Goal: Entertainment & Leisure: Consume media (video, audio)

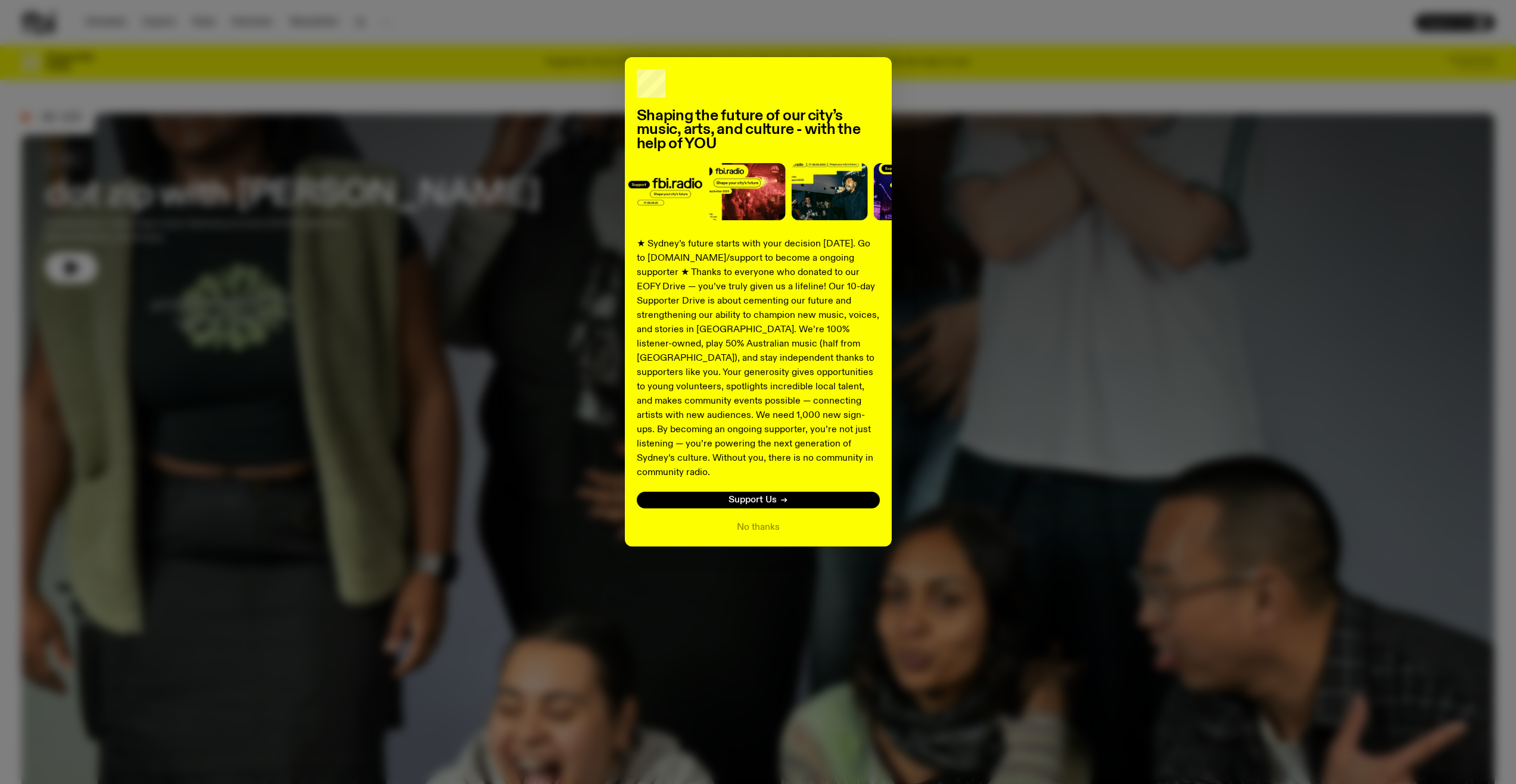
click at [306, 331] on div "Shaping the future of our city’s music, arts, and culture - with the help of YO…" at bounding box center [758, 302] width 1473 height 489
click at [1010, 86] on div "Shaping the future of our city’s music, arts, and culture - with the help of YO…" at bounding box center [758, 302] width 1473 height 489
click at [756, 520] on button "No thanks" at bounding box center [758, 527] width 43 height 14
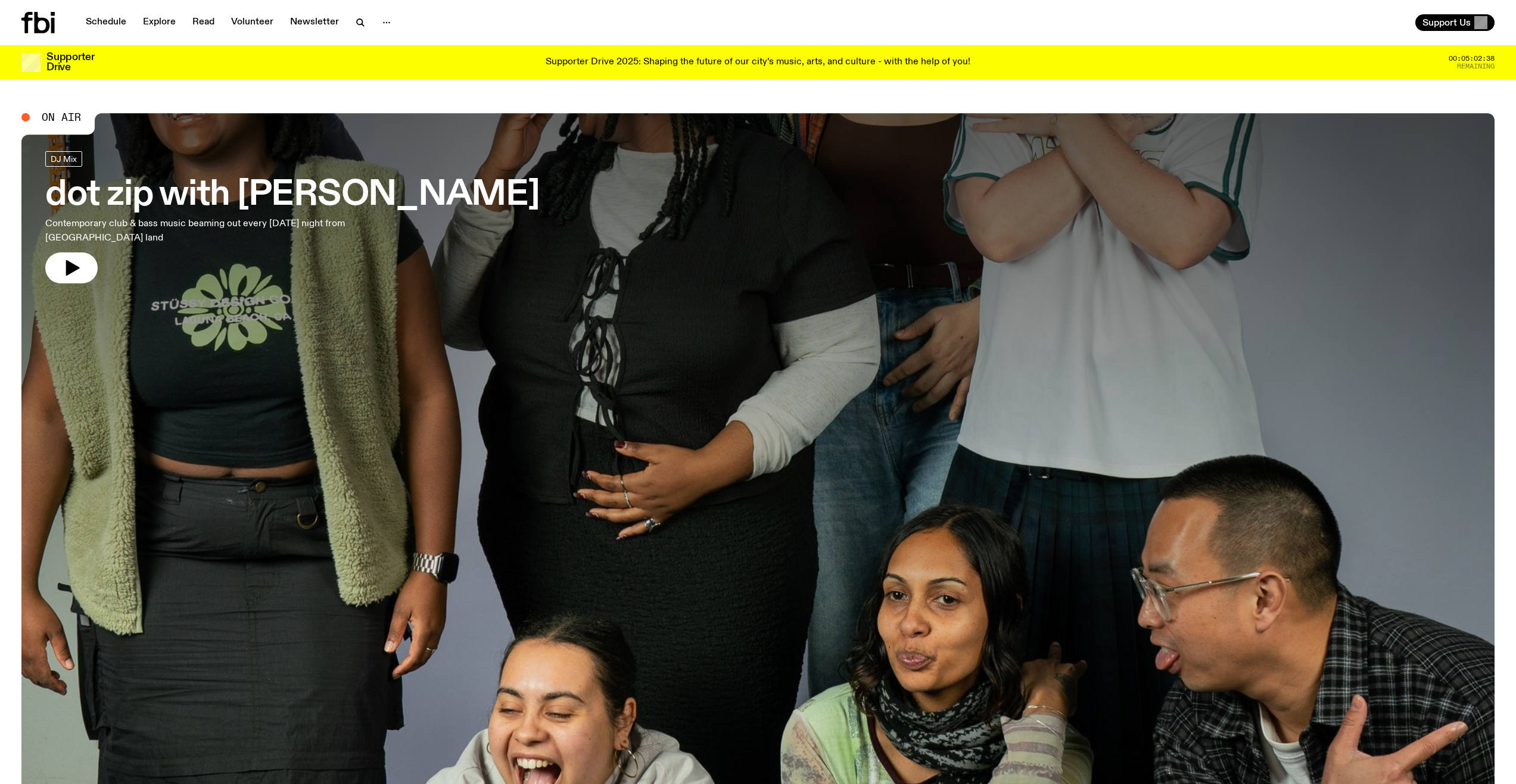
click at [354, 192] on h3 "dot zip with [PERSON_NAME]" at bounding box center [292, 196] width 494 height 34
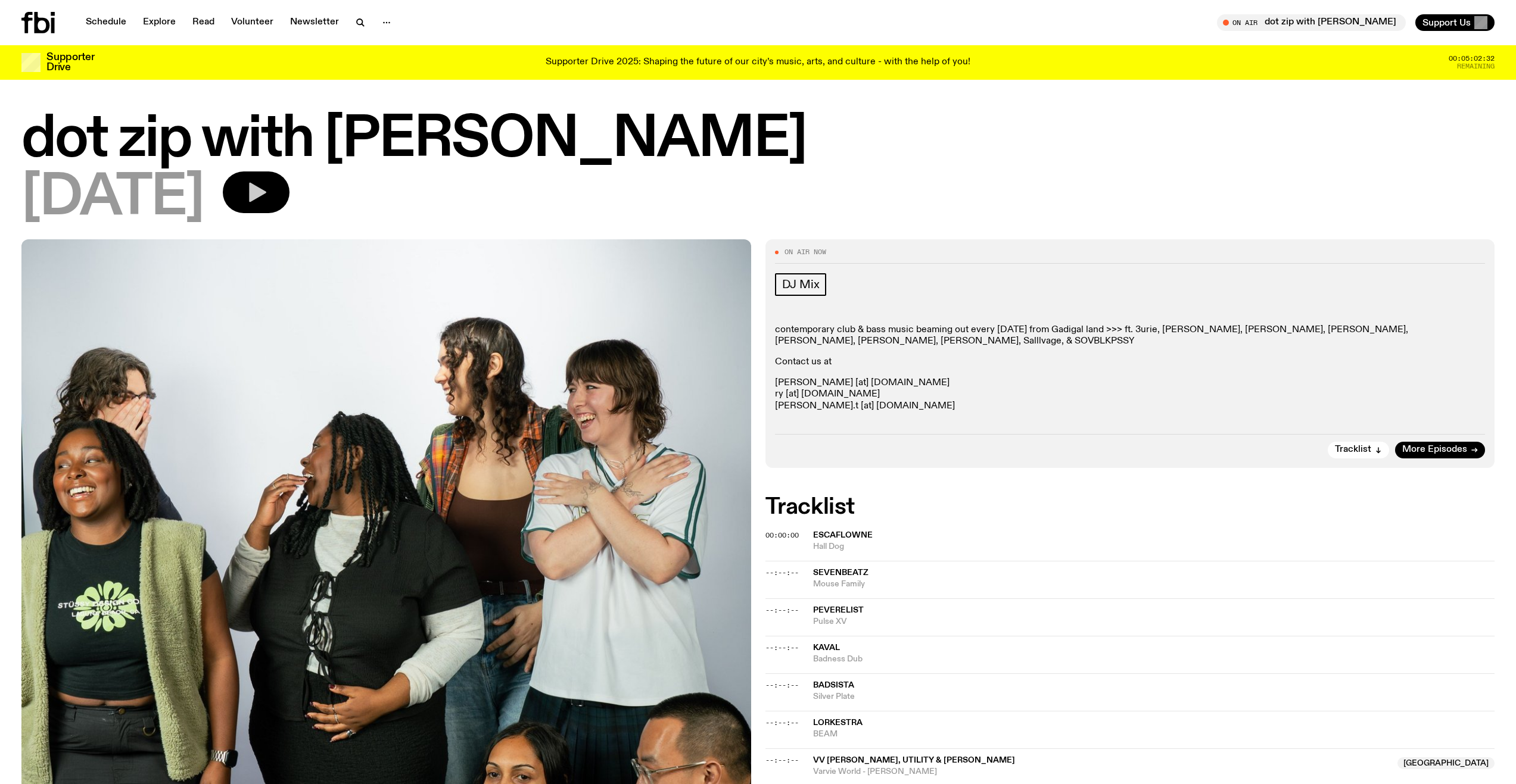
click at [275, 192] on button "button" at bounding box center [256, 192] width 67 height 42
click at [121, 20] on link "Schedule" at bounding box center [106, 22] width 55 height 17
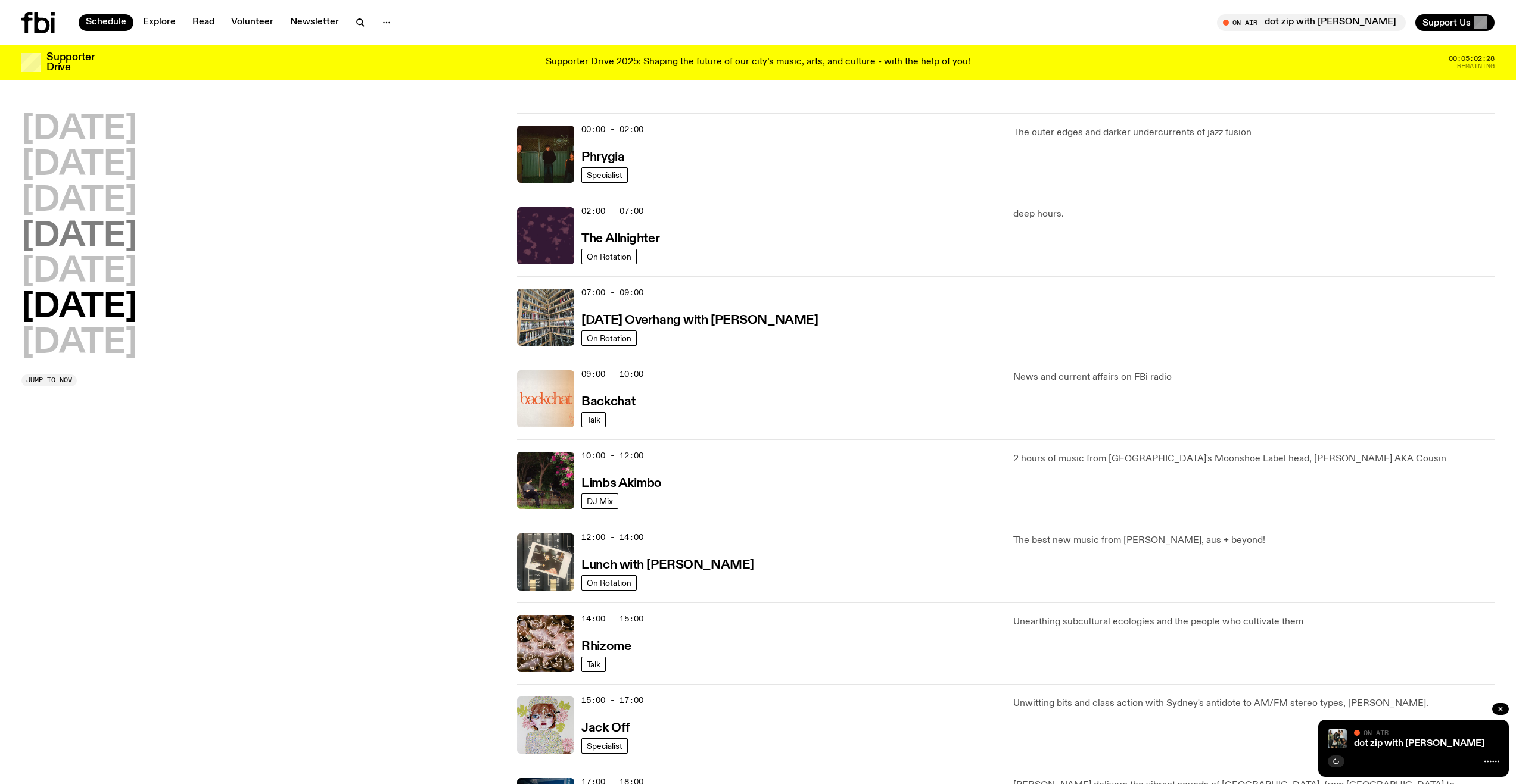
click at [118, 226] on h2 "[DATE]" at bounding box center [79, 237] width 115 height 34
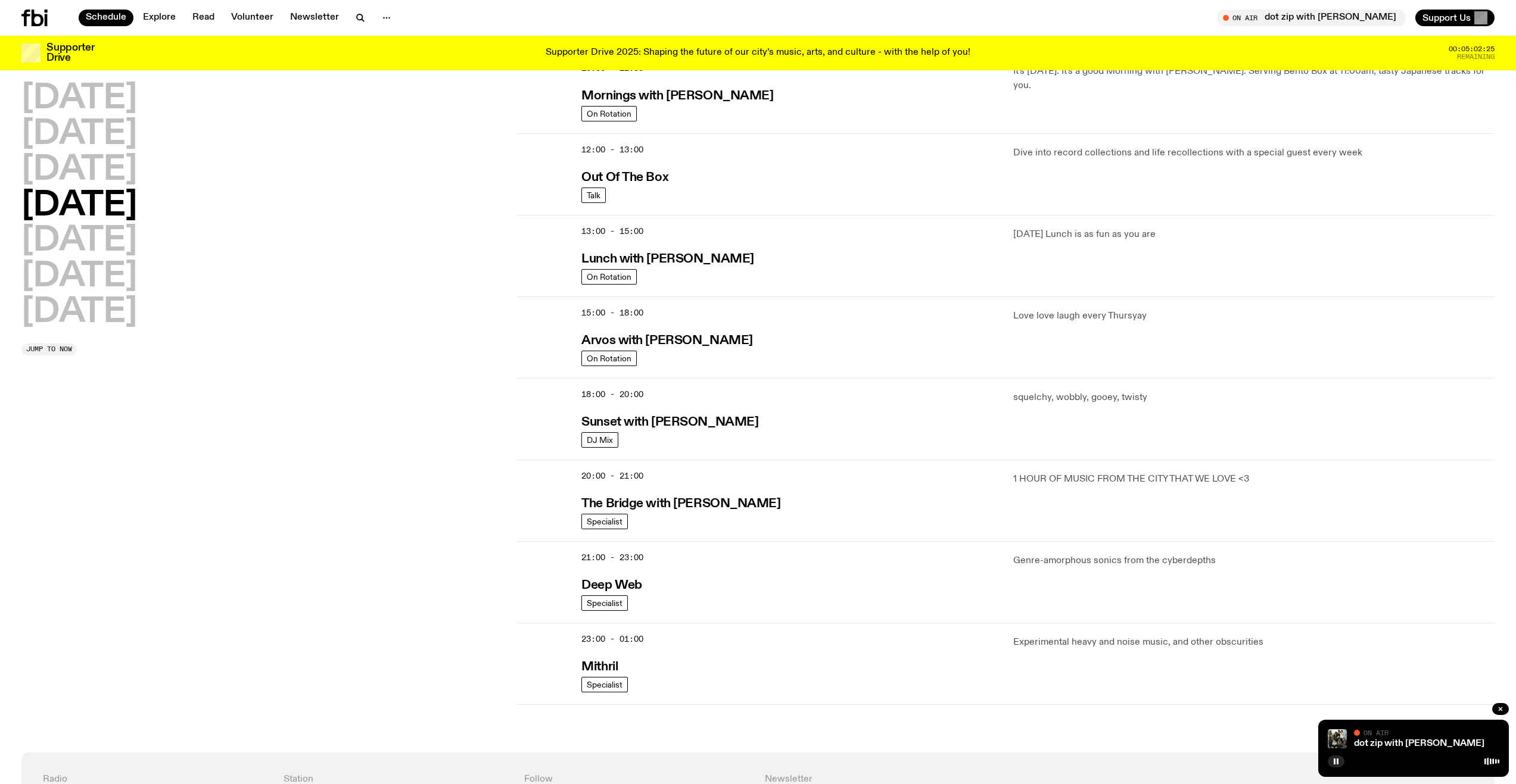
scroll to position [212, 0]
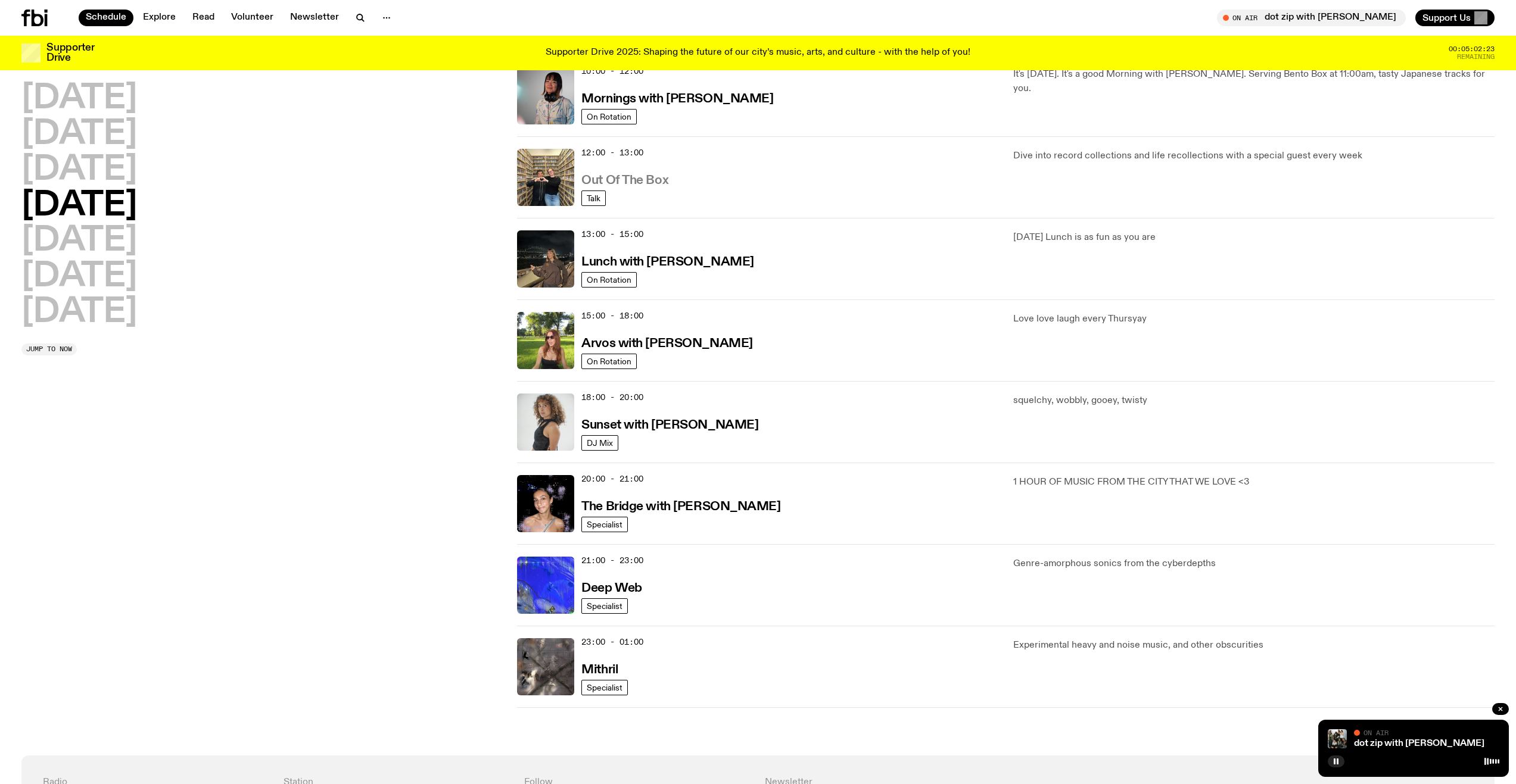
click at [636, 174] on h3 "Out Of The Box" at bounding box center [625, 181] width 87 height 12
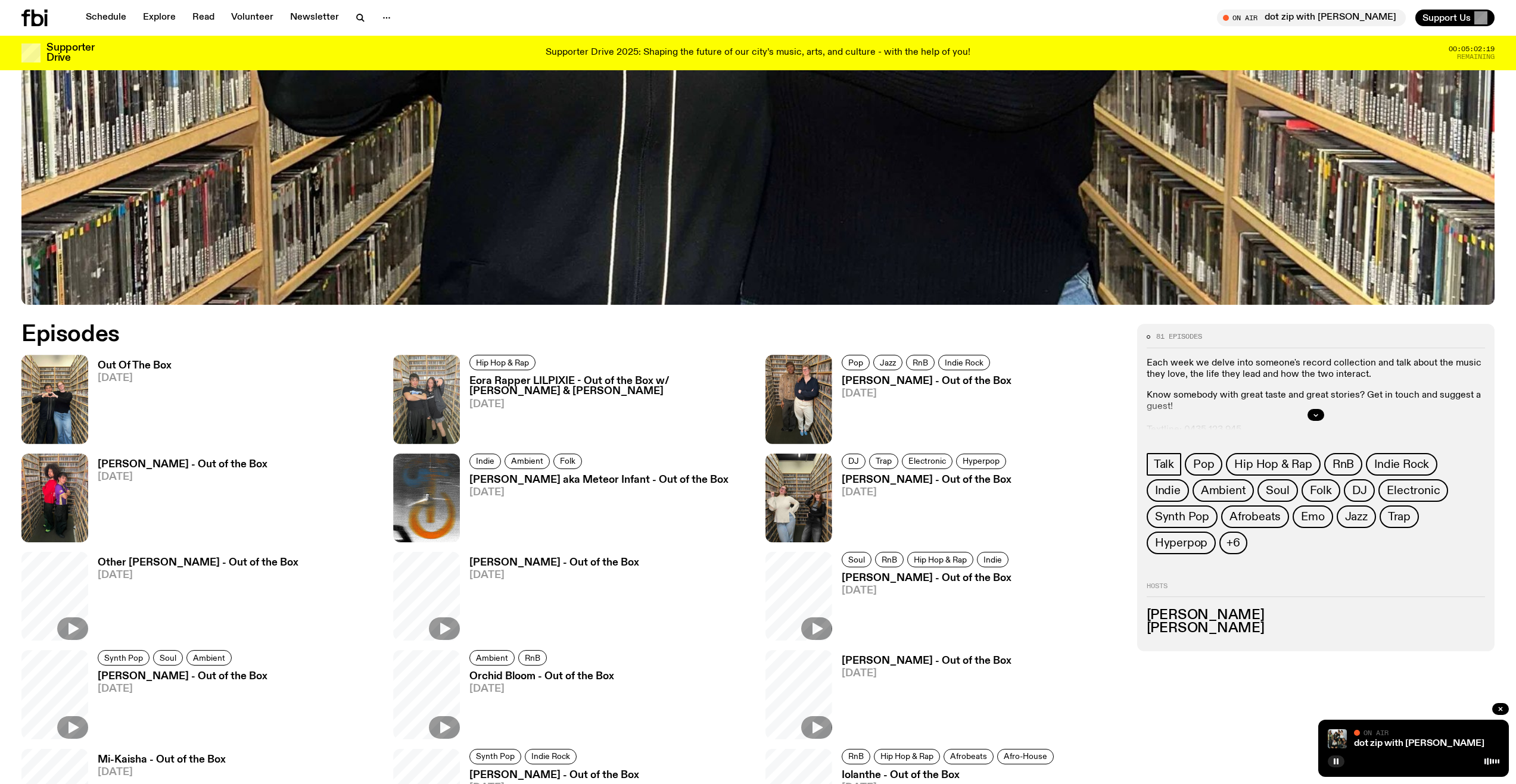
scroll to position [706, 0]
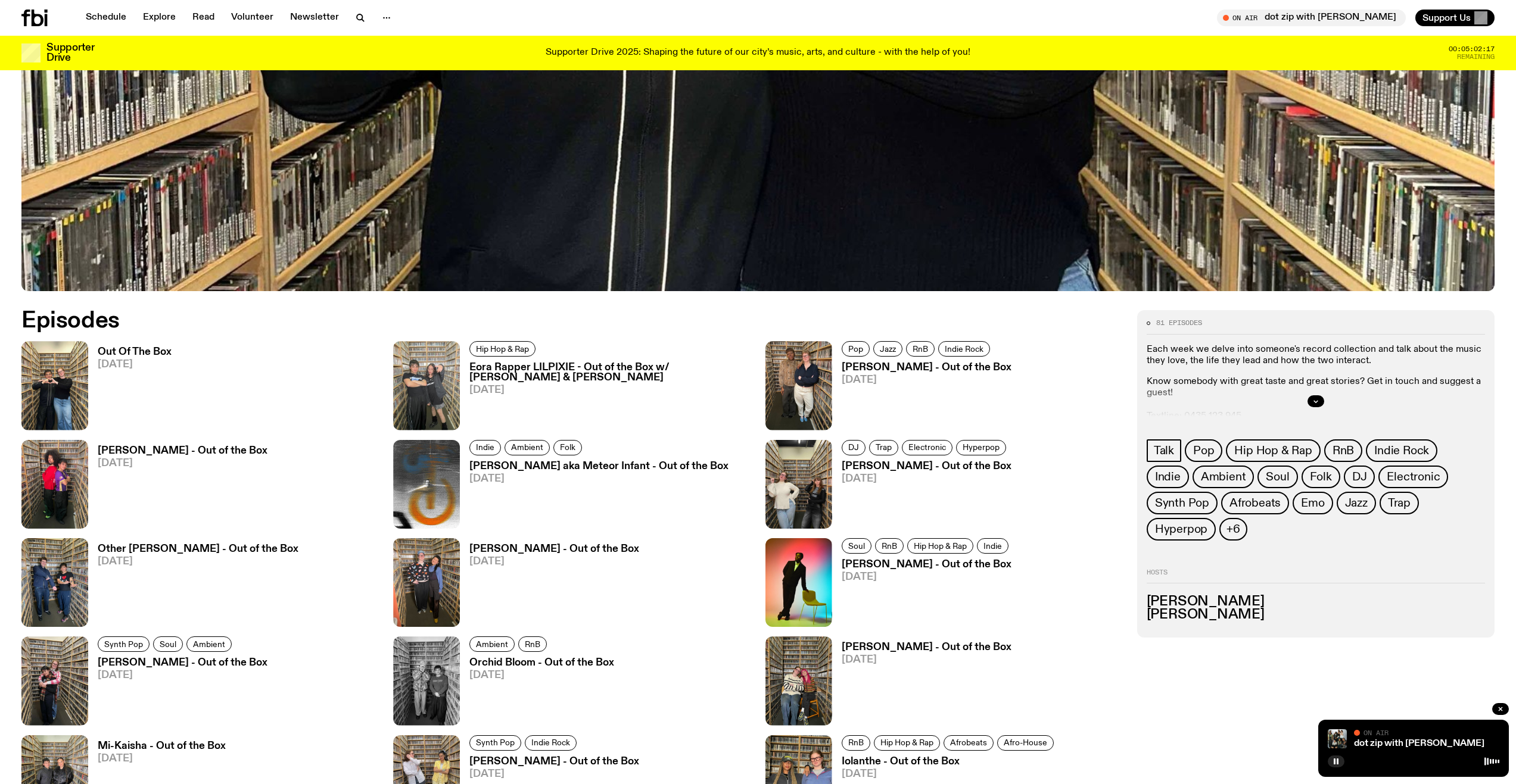
click at [144, 348] on h3 "Out Of The Box" at bounding box center [135, 352] width 74 height 10
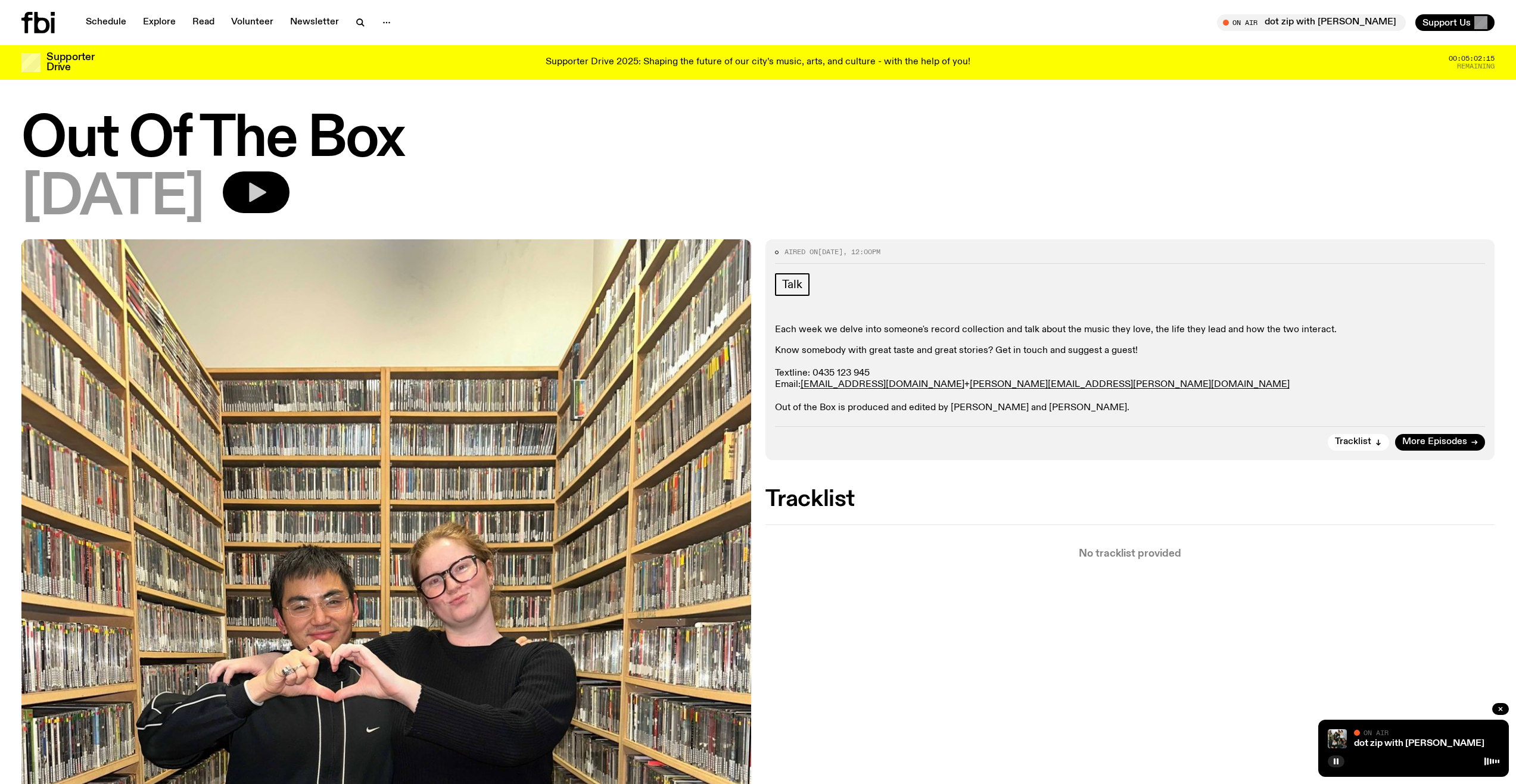
click at [266, 188] on icon "button" at bounding box center [258, 192] width 17 height 20
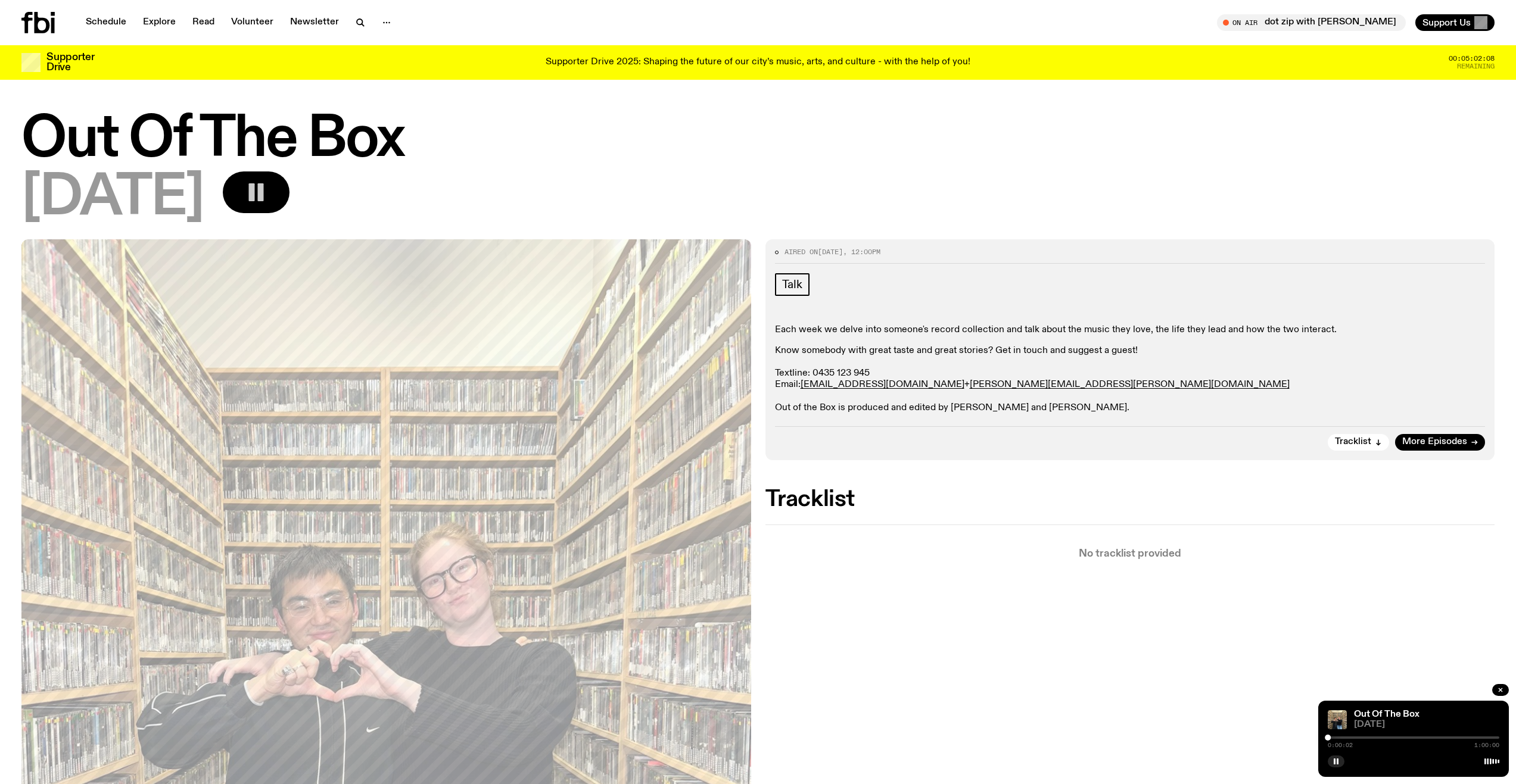
click at [1342, 738] on div at bounding box center [1413, 737] width 171 height 2
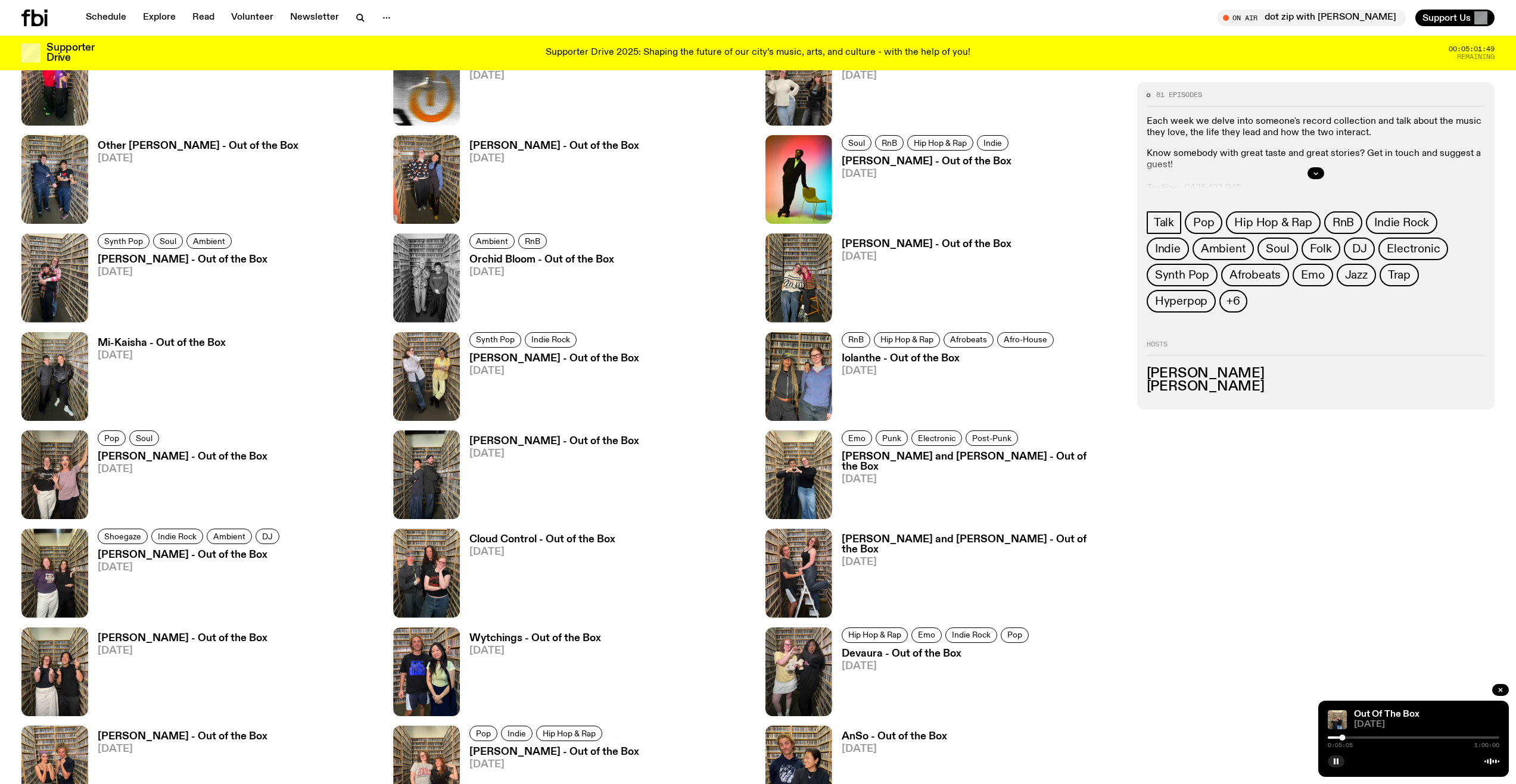
scroll to position [1113, 0]
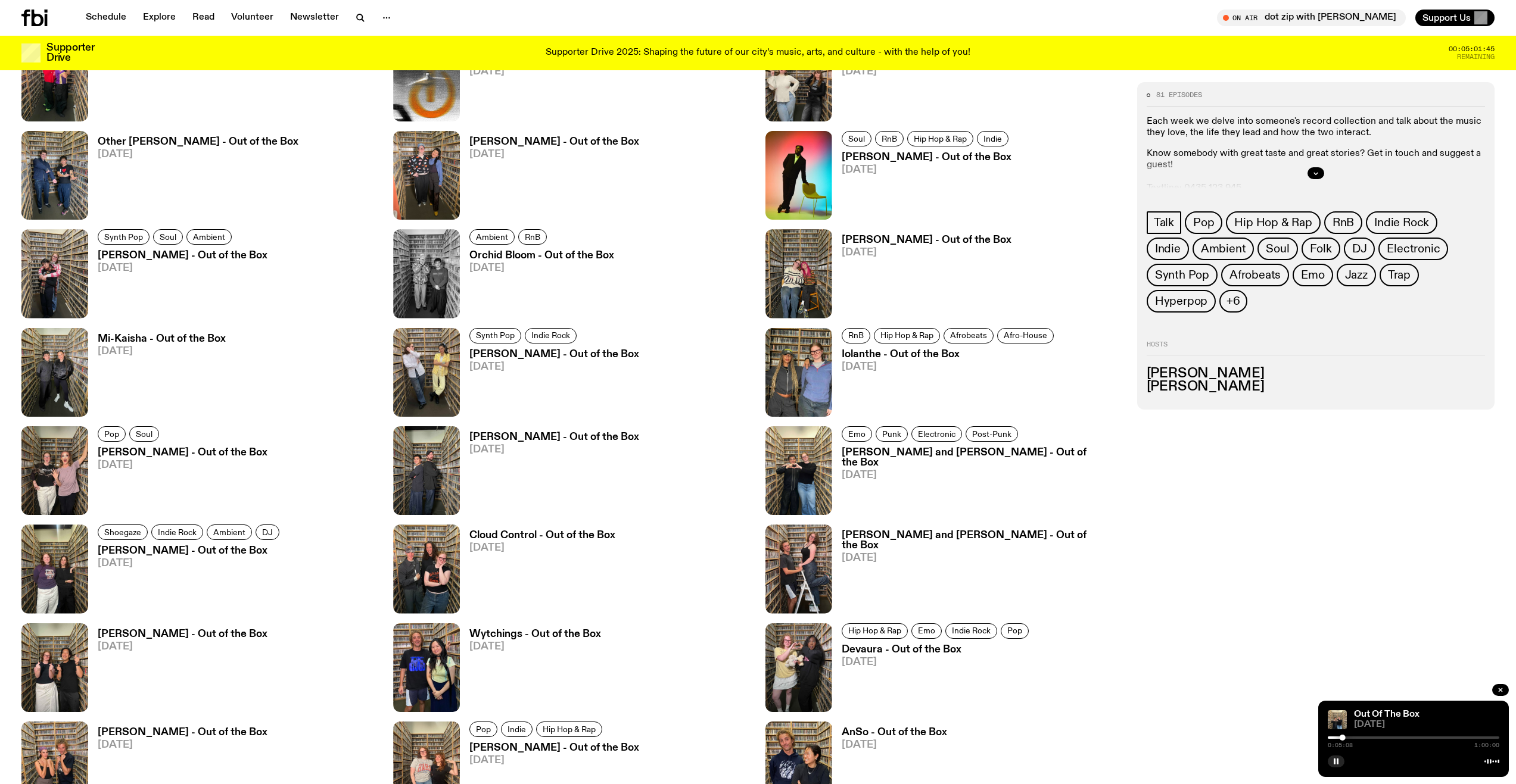
click at [861, 352] on h3 "Iolanthe - Out of the Box" at bounding box center [950, 354] width 216 height 10
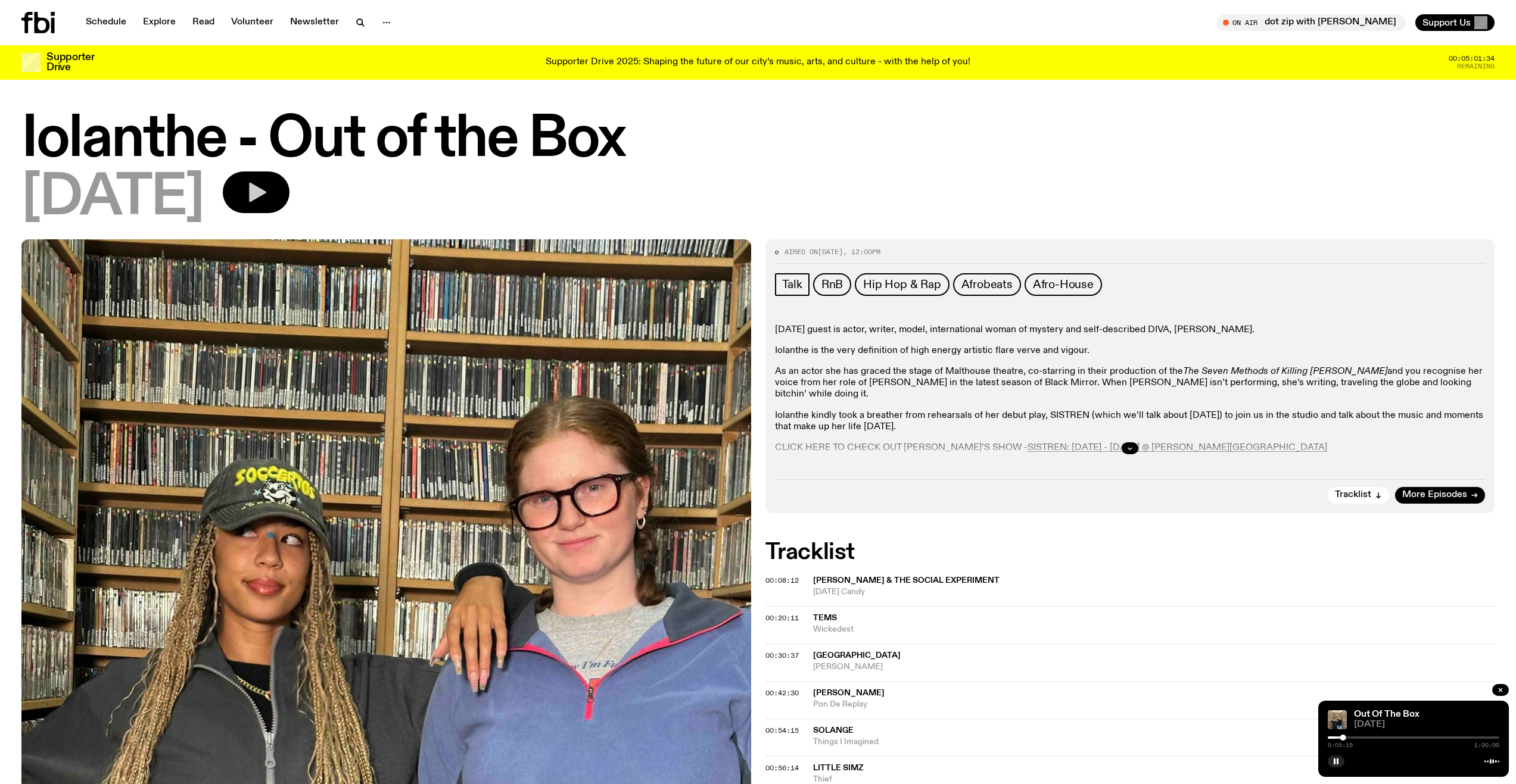
click at [273, 188] on button "button" at bounding box center [256, 192] width 67 height 42
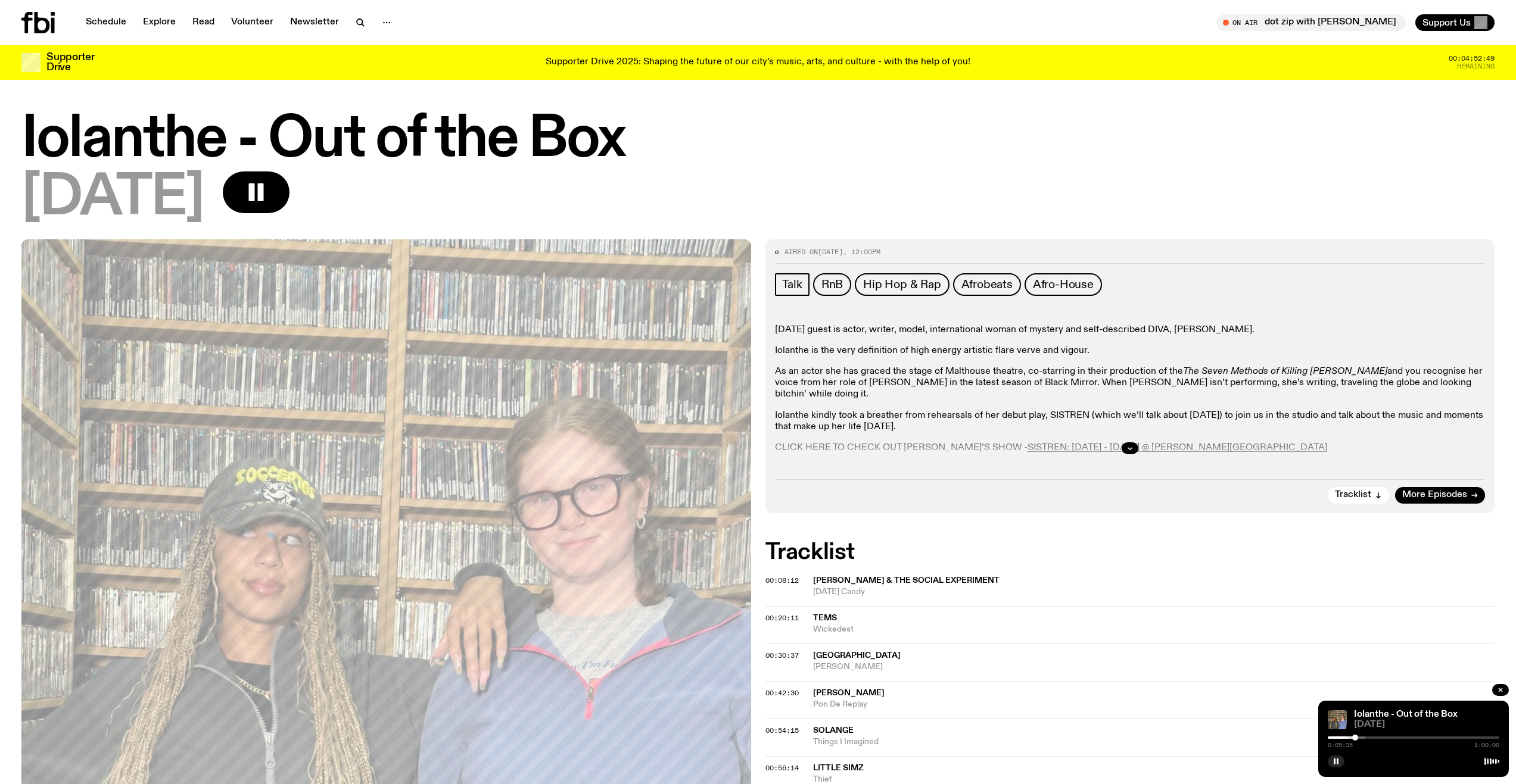
click at [1355, 736] on div at bounding box center [1355, 738] width 6 height 6
click at [1358, 737] on div at bounding box center [1355, 738] width 6 height 6
click at [1360, 737] on div at bounding box center [1358, 738] width 6 height 6
click at [1363, 737] on div at bounding box center [1362, 738] width 6 height 6
click at [1362, 737] on div at bounding box center [1362, 738] width 6 height 6
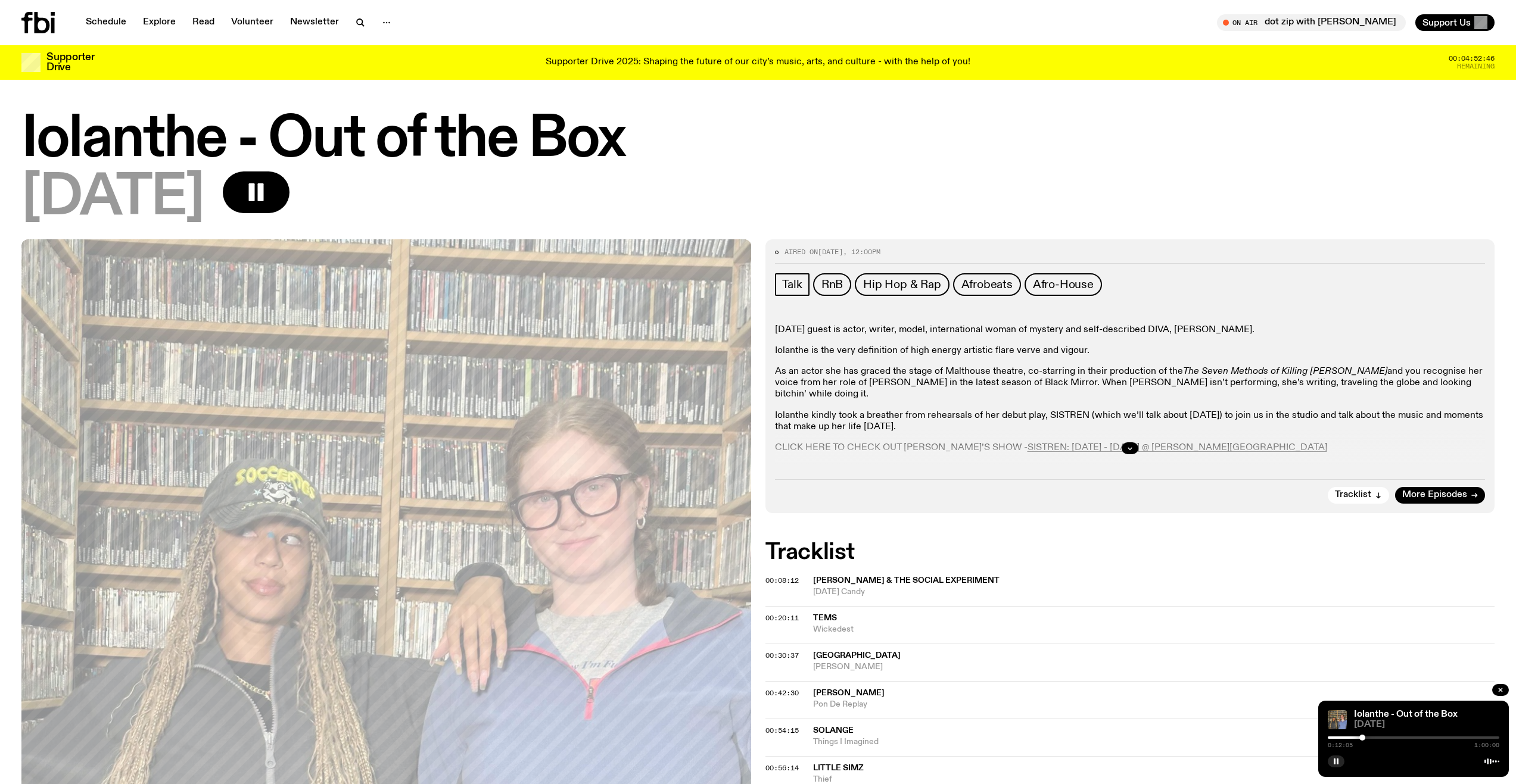
click at [1360, 737] on div at bounding box center [1362, 738] width 6 height 6
click at [1361, 737] on div at bounding box center [1361, 738] width 6 height 6
click at [1362, 737] on div at bounding box center [1362, 738] width 6 height 6
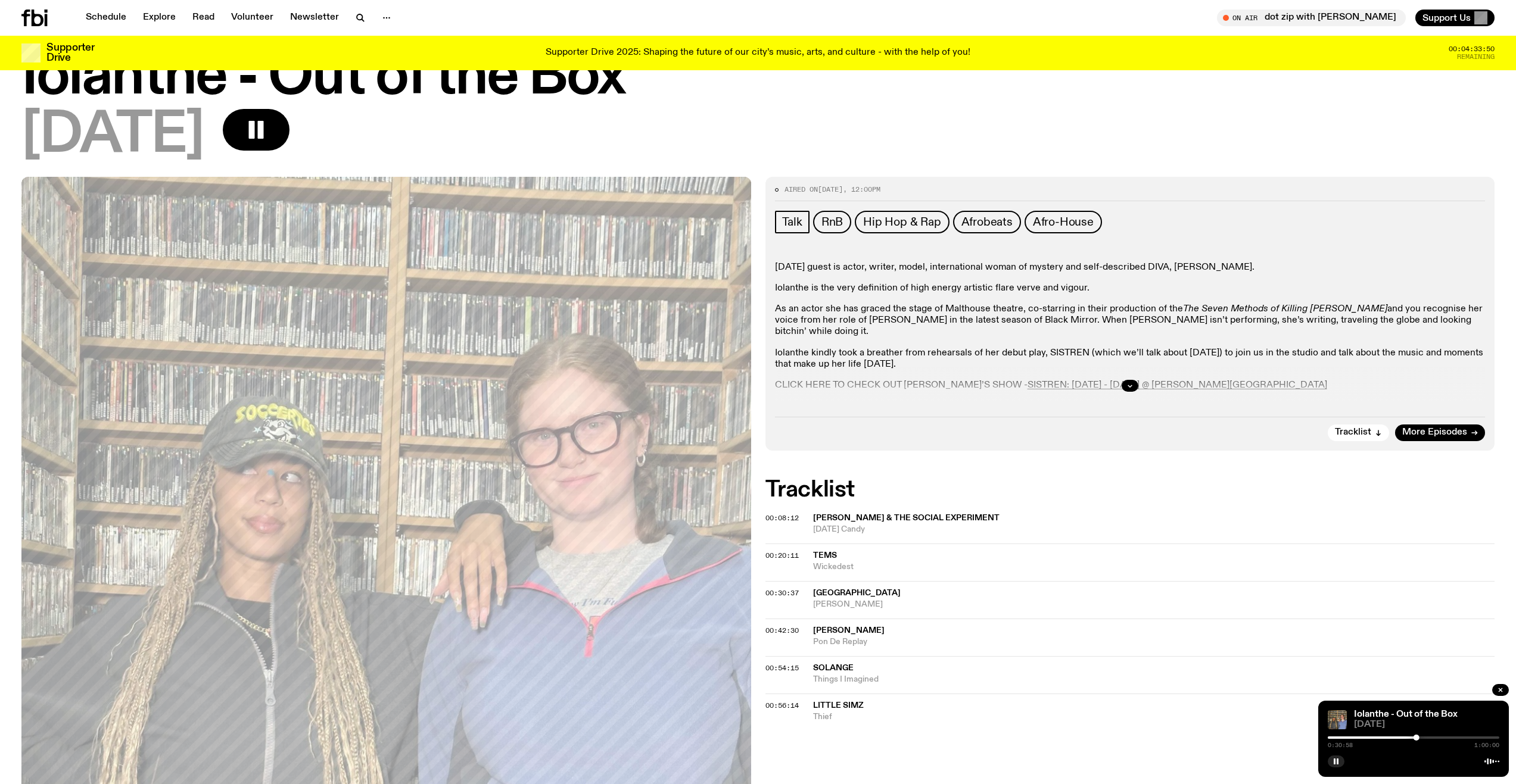
scroll to position [60, 0]
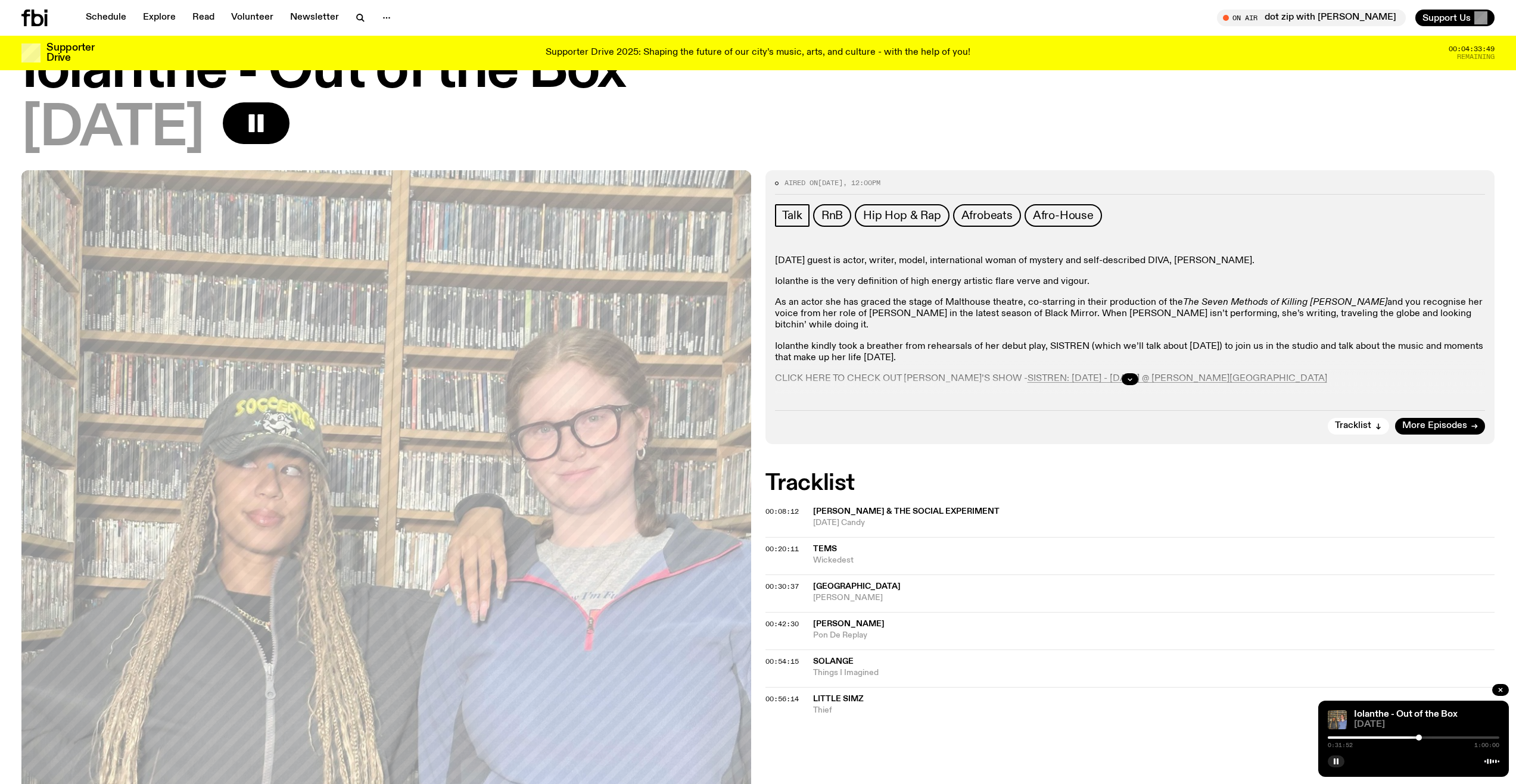
click at [1419, 736] on div at bounding box center [1419, 738] width 6 height 6
click at [1424, 739] on div "0:31:52 1:00:00" at bounding box center [1413, 741] width 171 height 14
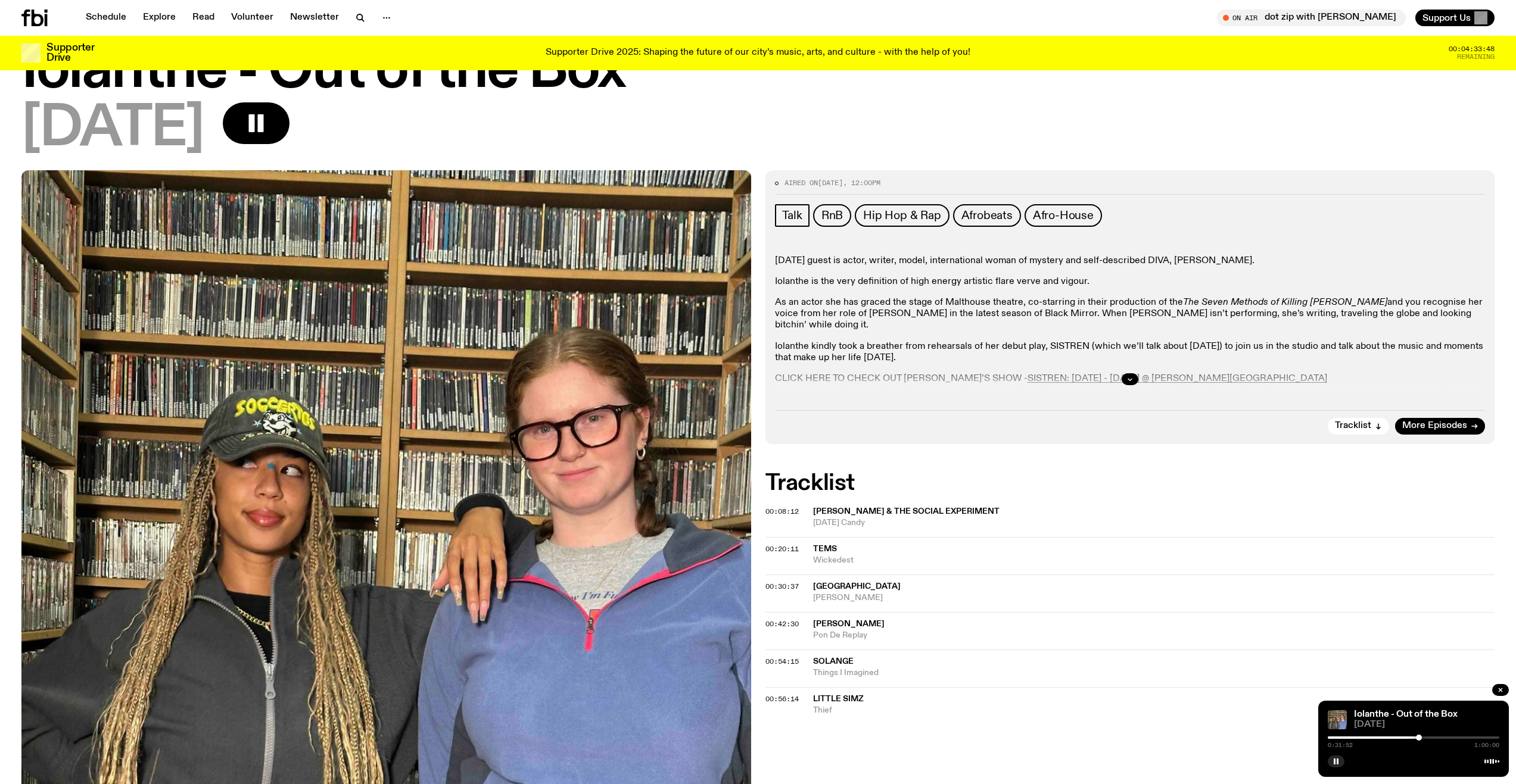
click at [1424, 737] on div at bounding box center [1413, 737] width 171 height 2
click at [1425, 737] on div at bounding box center [1424, 738] width 6 height 6
click at [1427, 737] on div at bounding box center [1425, 738] width 6 height 6
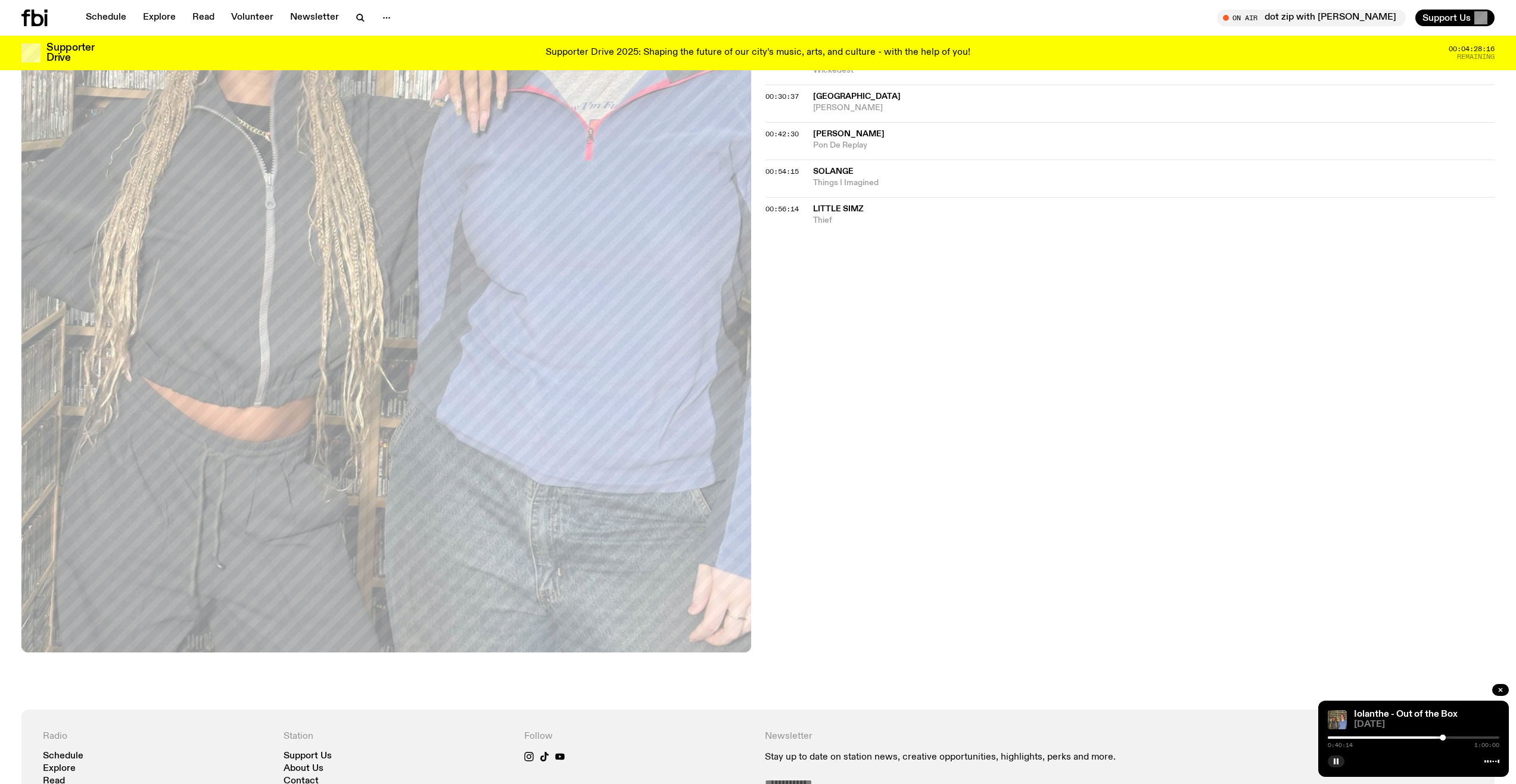
scroll to position [745, 0]
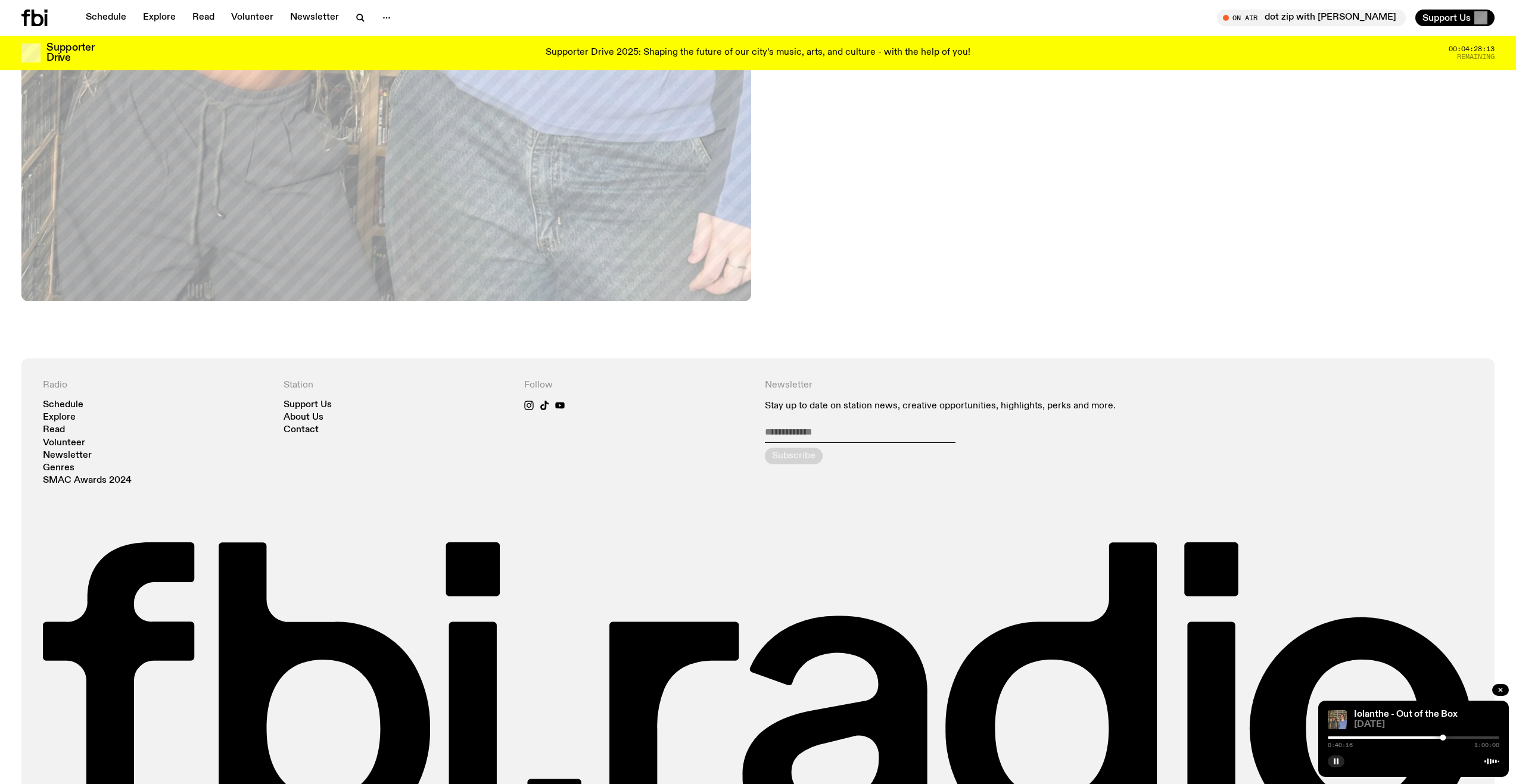
drag, startPoint x: 1139, startPoint y: 569, endPoint x: 1127, endPoint y: 557, distance: 17.0
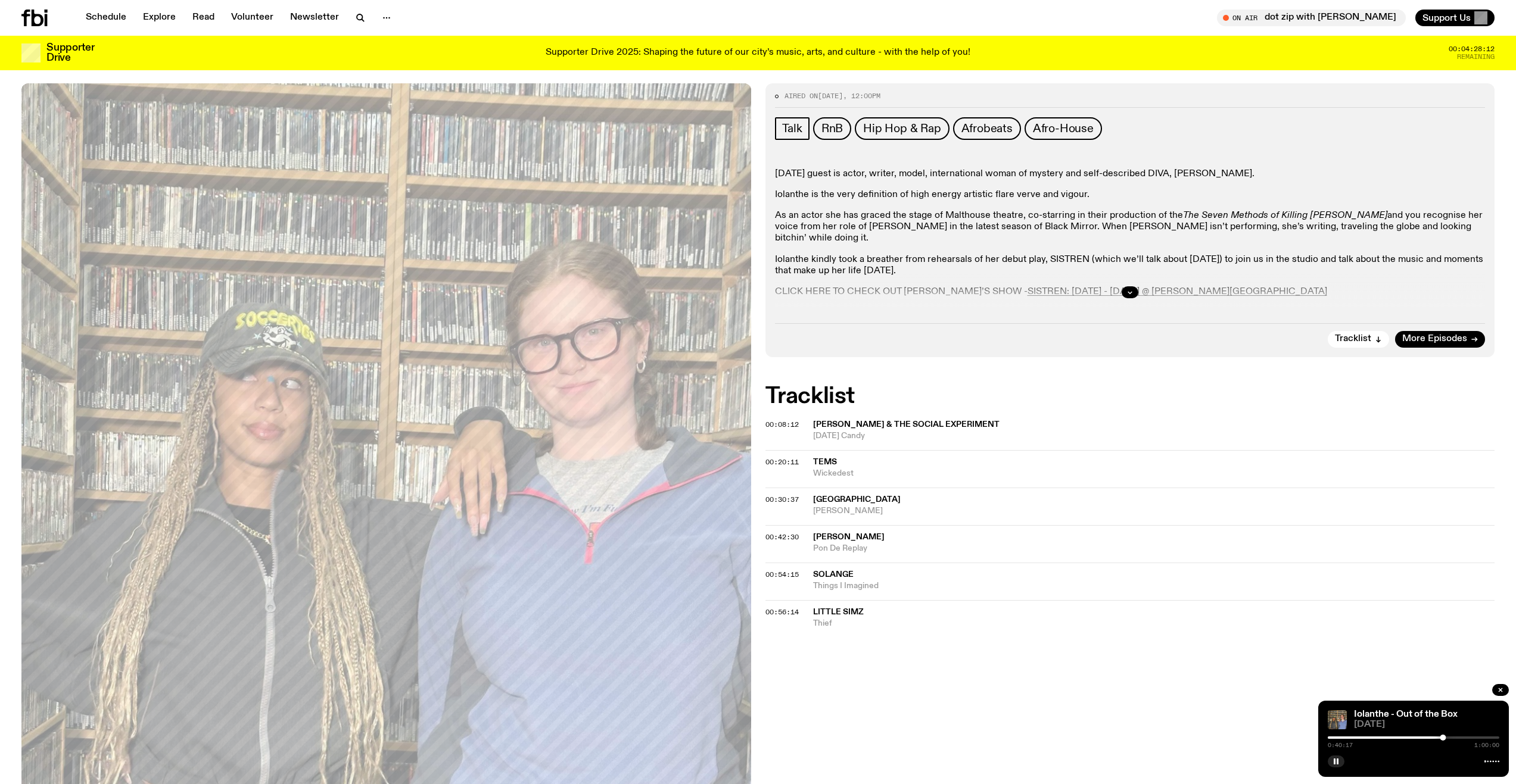
scroll to position [0, 0]
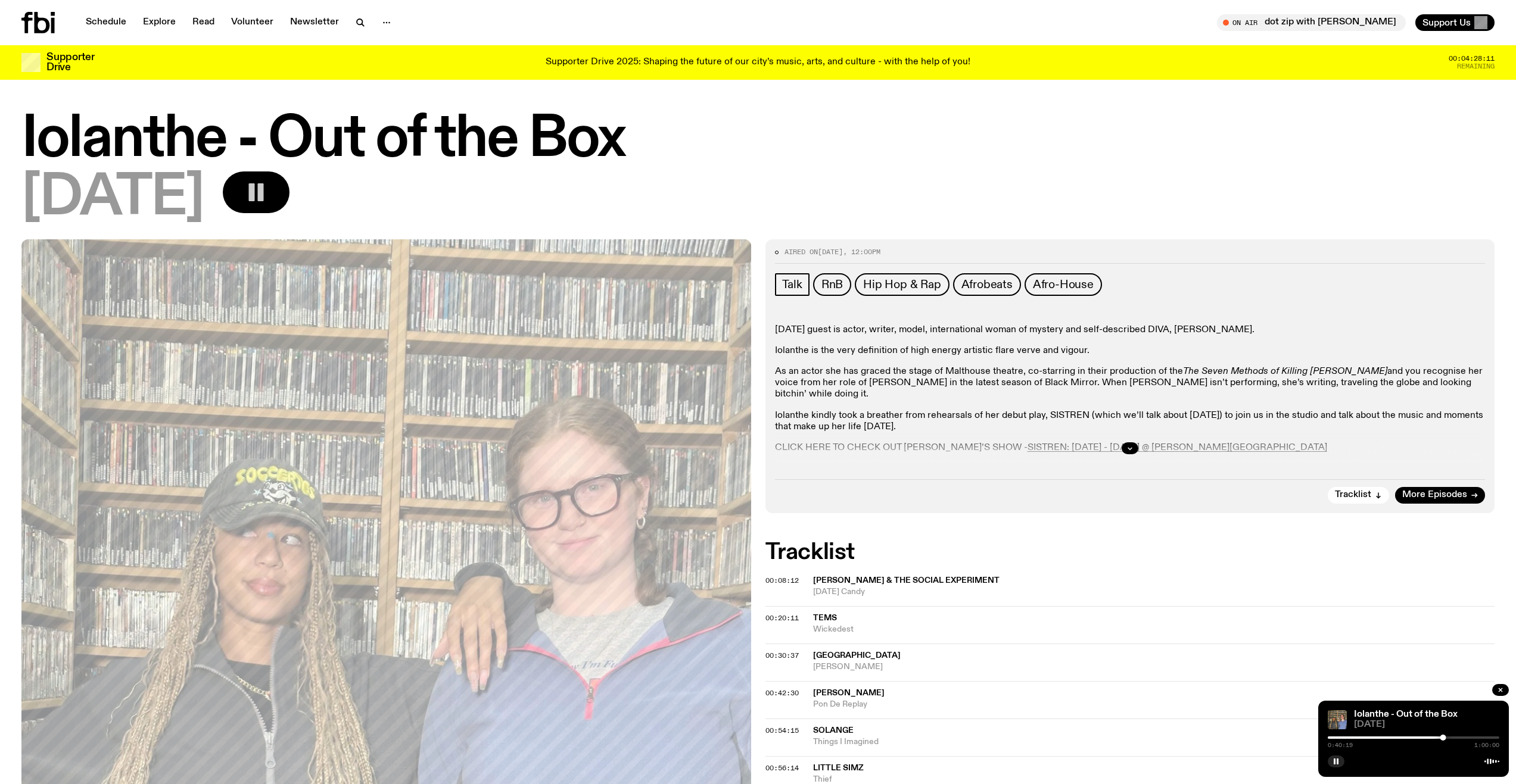
click at [268, 202] on icon "button" at bounding box center [256, 192] width 24 height 24
